Goal: Task Accomplishment & Management: Use online tool/utility

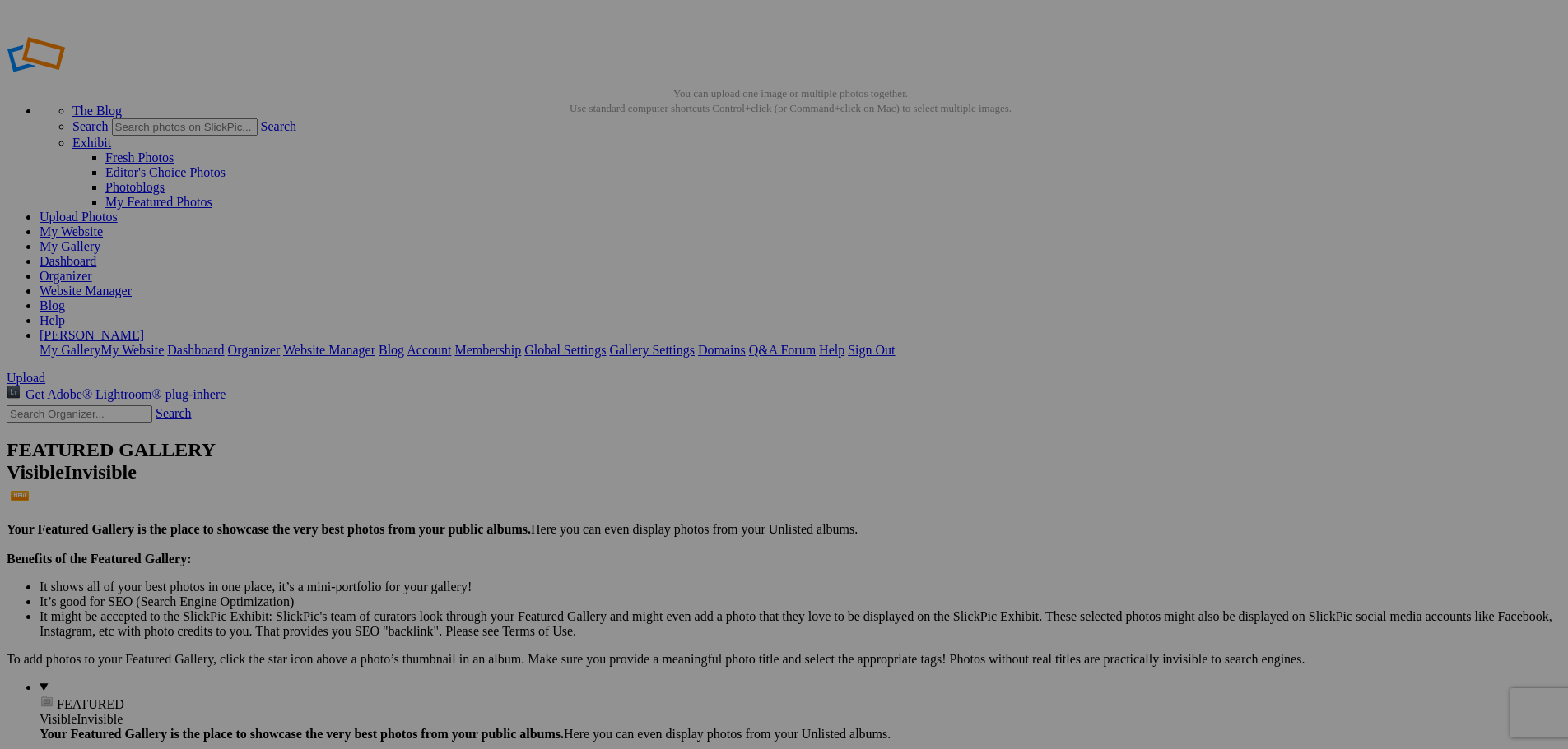
drag, startPoint x: 469, startPoint y: 244, endPoint x: 52, endPoint y: 462, distance: 470.5
drag, startPoint x: 1336, startPoint y: 245, endPoint x: 75, endPoint y: 451, distance: 1277.7
drag, startPoint x: 616, startPoint y: 237, endPoint x: 71, endPoint y: 487, distance: 599.6
type input "[DATE] Achievements"
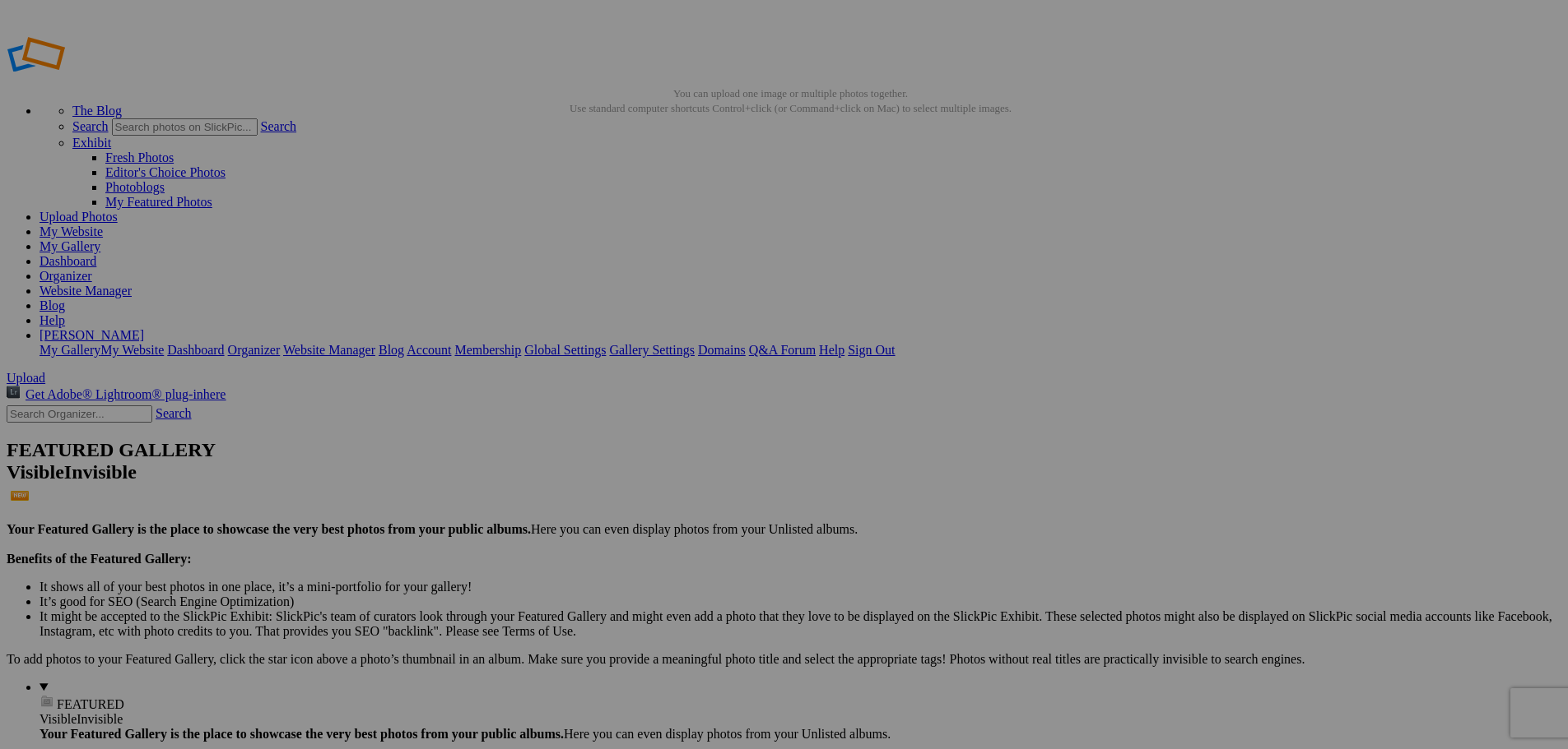
click at [57, 697] on span "FEATURED" at bounding box center [90, 704] width 67 height 14
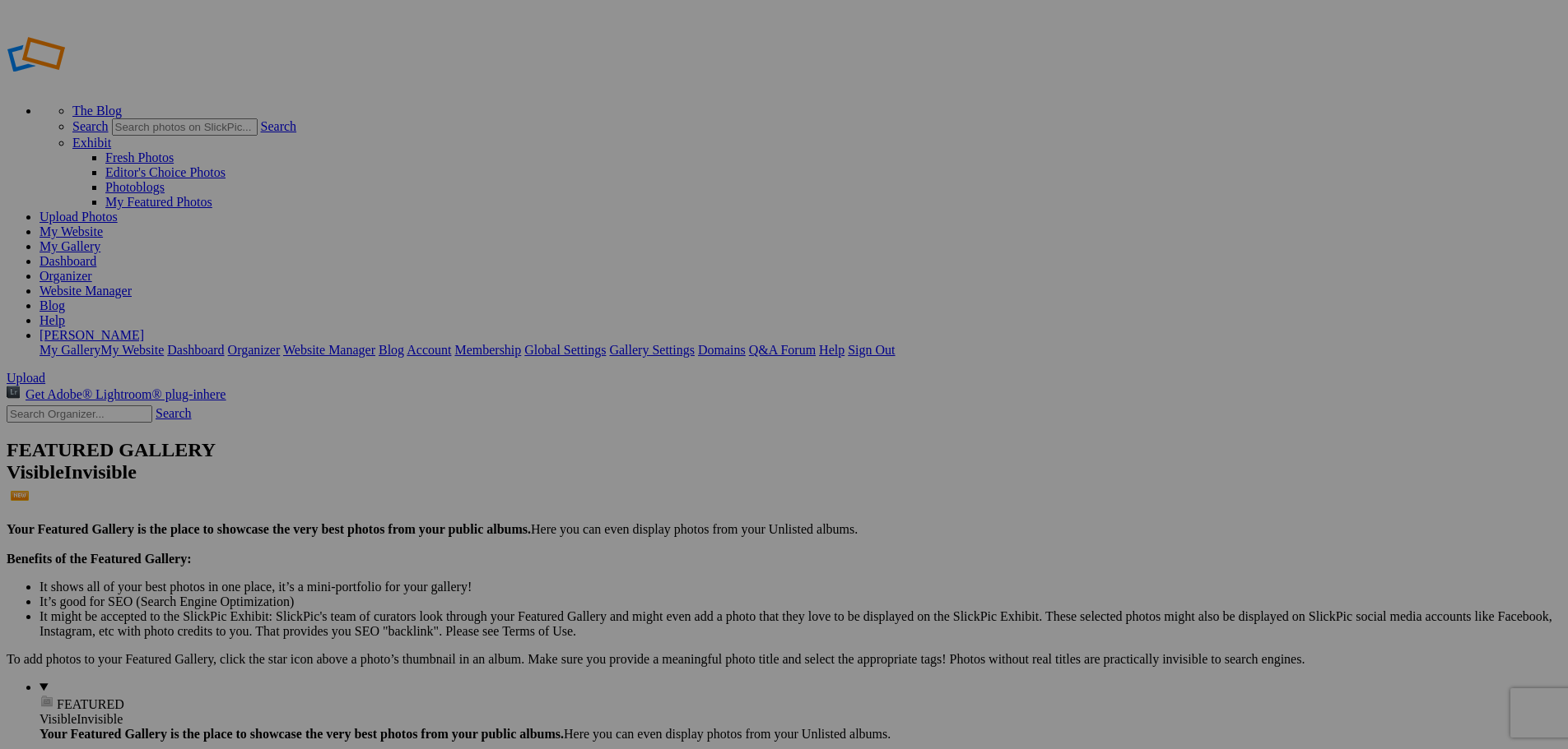
drag, startPoint x: 317, startPoint y: 247, endPoint x: 46, endPoint y: 119, distance: 299.7
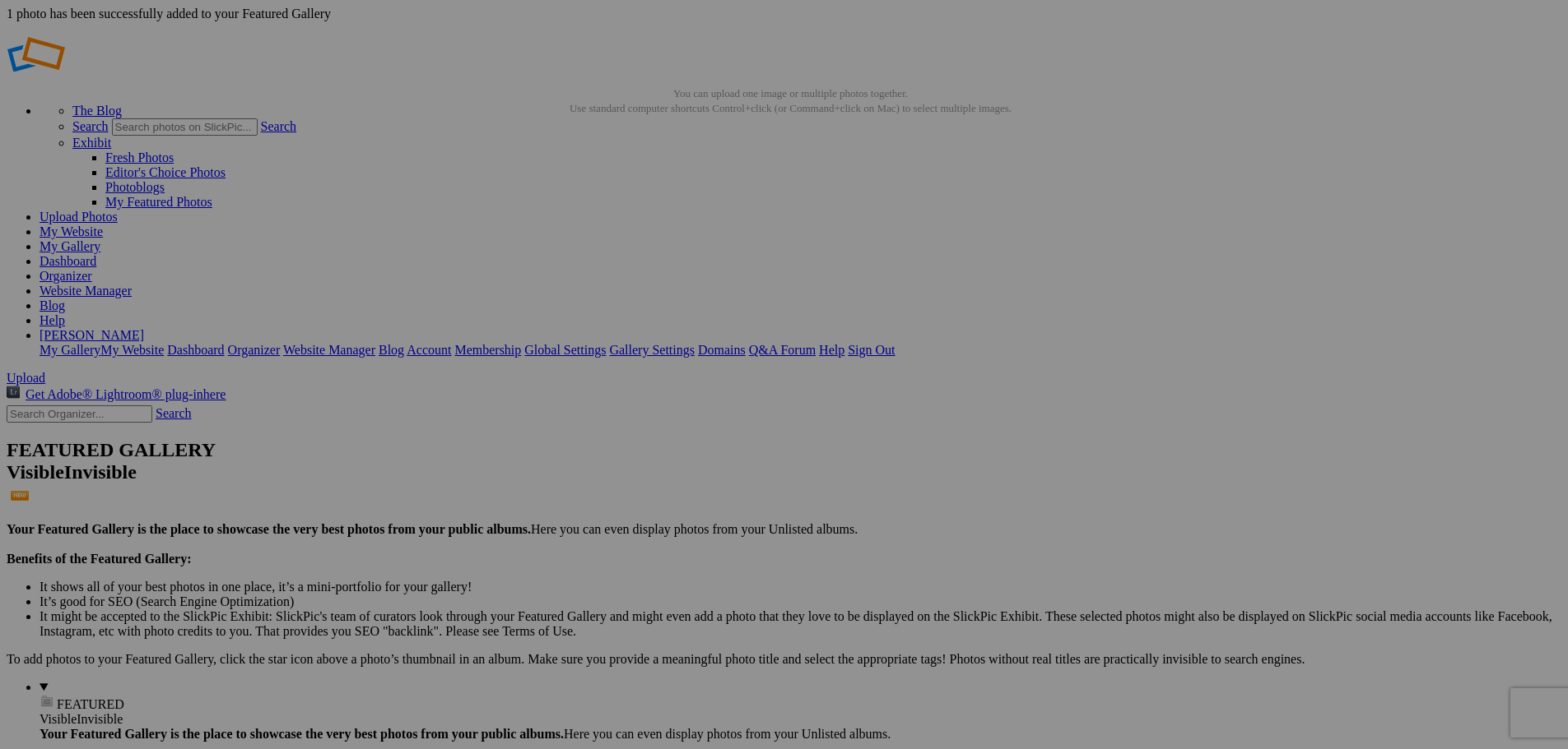
click at [132, 283] on link "Website Manager" at bounding box center [86, 290] width 93 height 14
